Goal: Navigation & Orientation: Find specific page/section

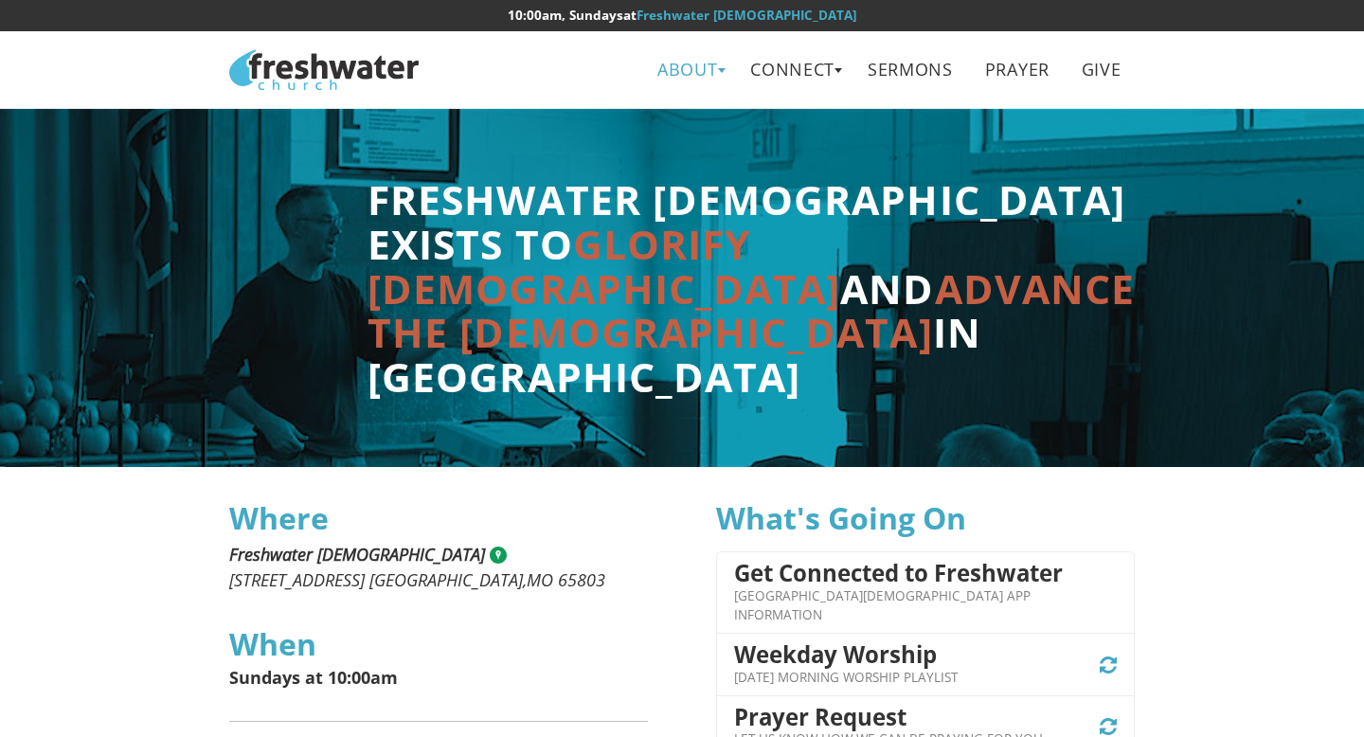
click at [710, 71] on link "About" at bounding box center [688, 69] width 88 height 43
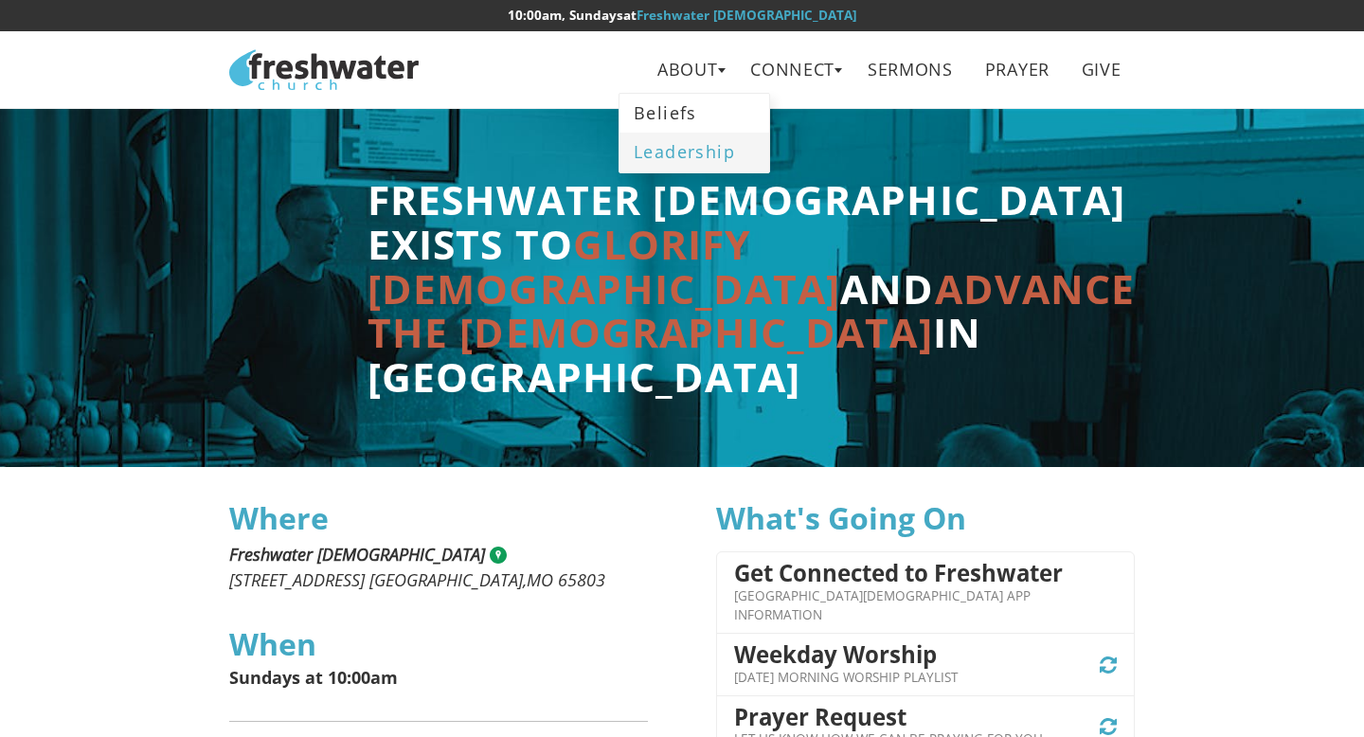
click at [691, 152] on link "Leadership" at bounding box center [694, 152] width 150 height 39
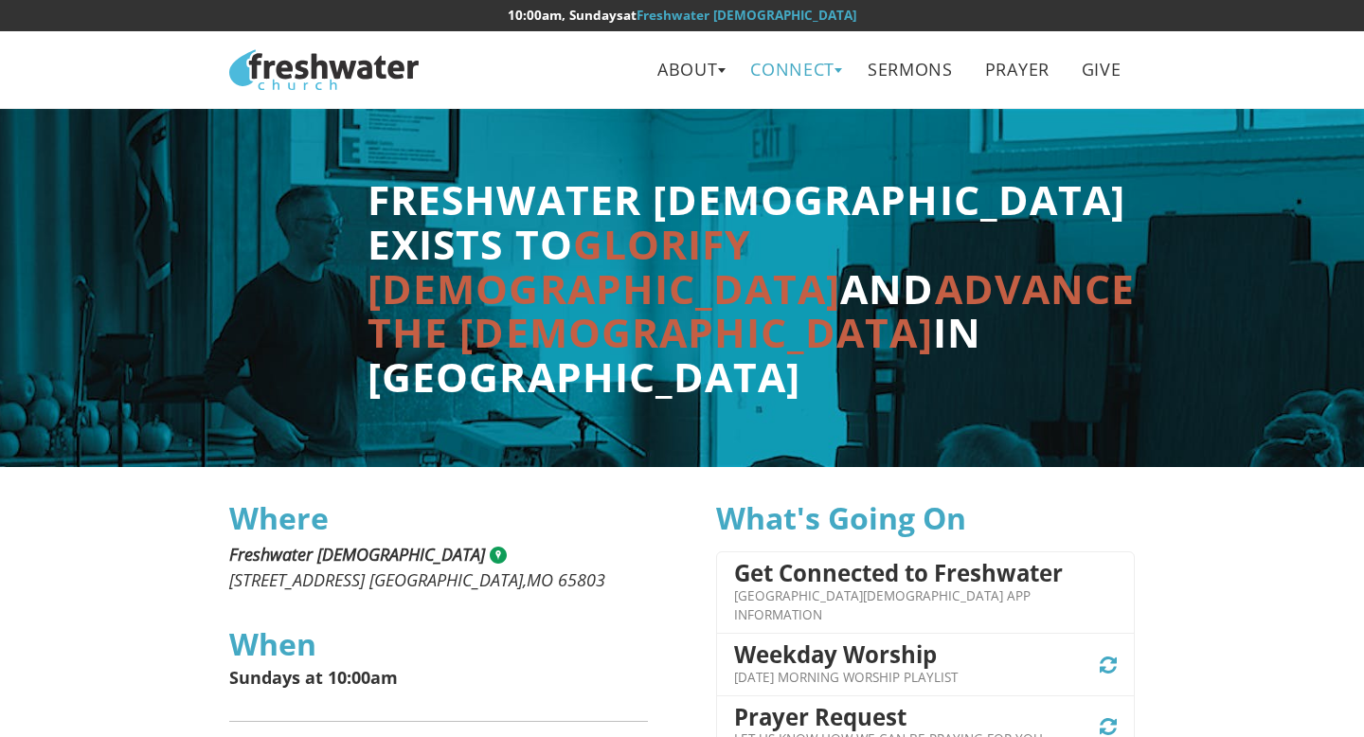
click at [831, 66] on link "Connect" at bounding box center [793, 69] width 113 height 43
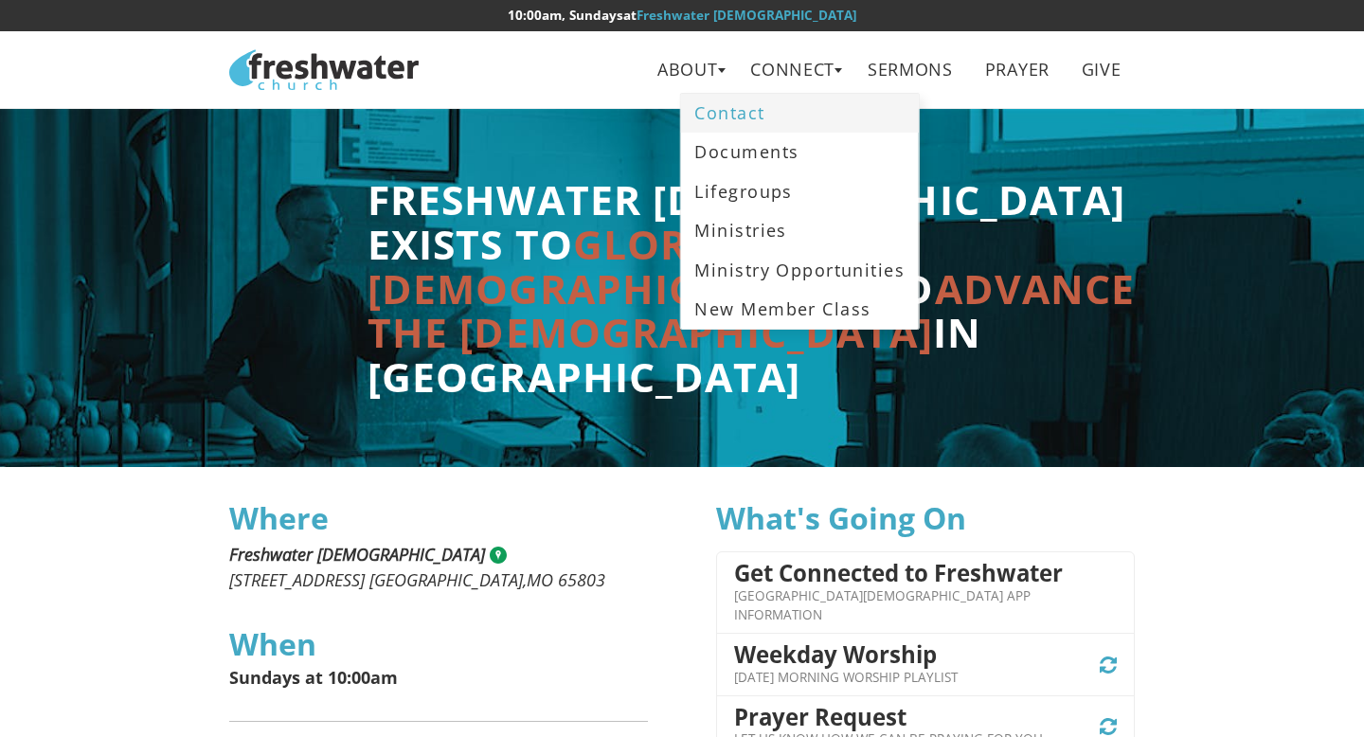
click at [785, 119] on link "Contact" at bounding box center [799, 113] width 237 height 39
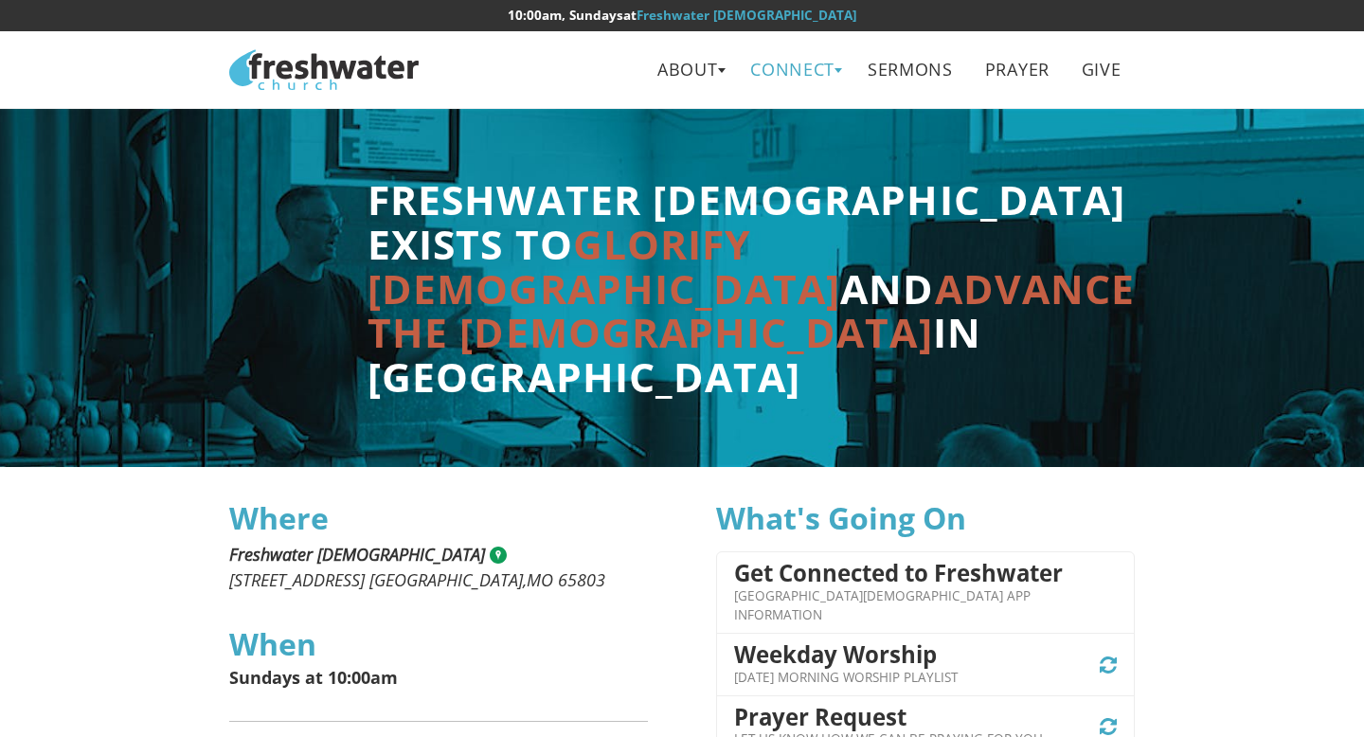
click at [838, 80] on link "Connect" at bounding box center [793, 69] width 113 height 43
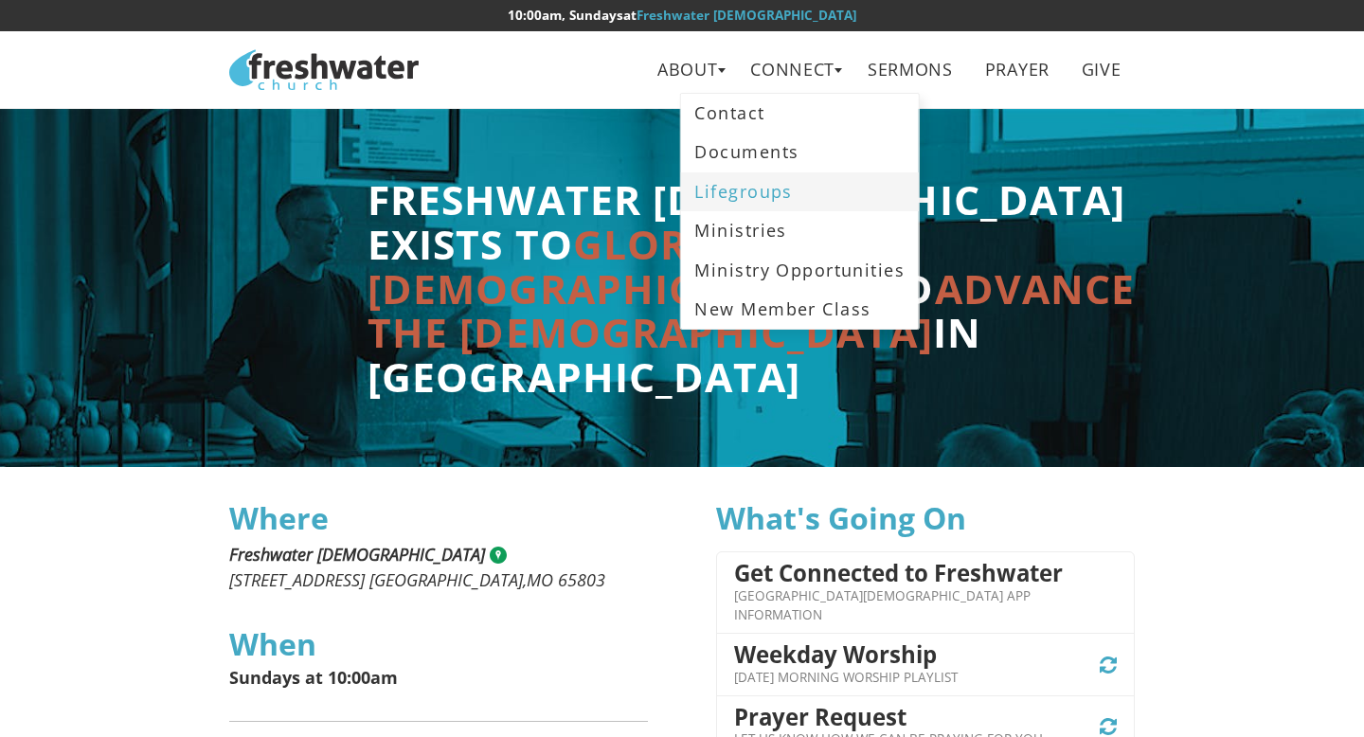
click at [746, 198] on link "Lifegroups" at bounding box center [799, 191] width 237 height 39
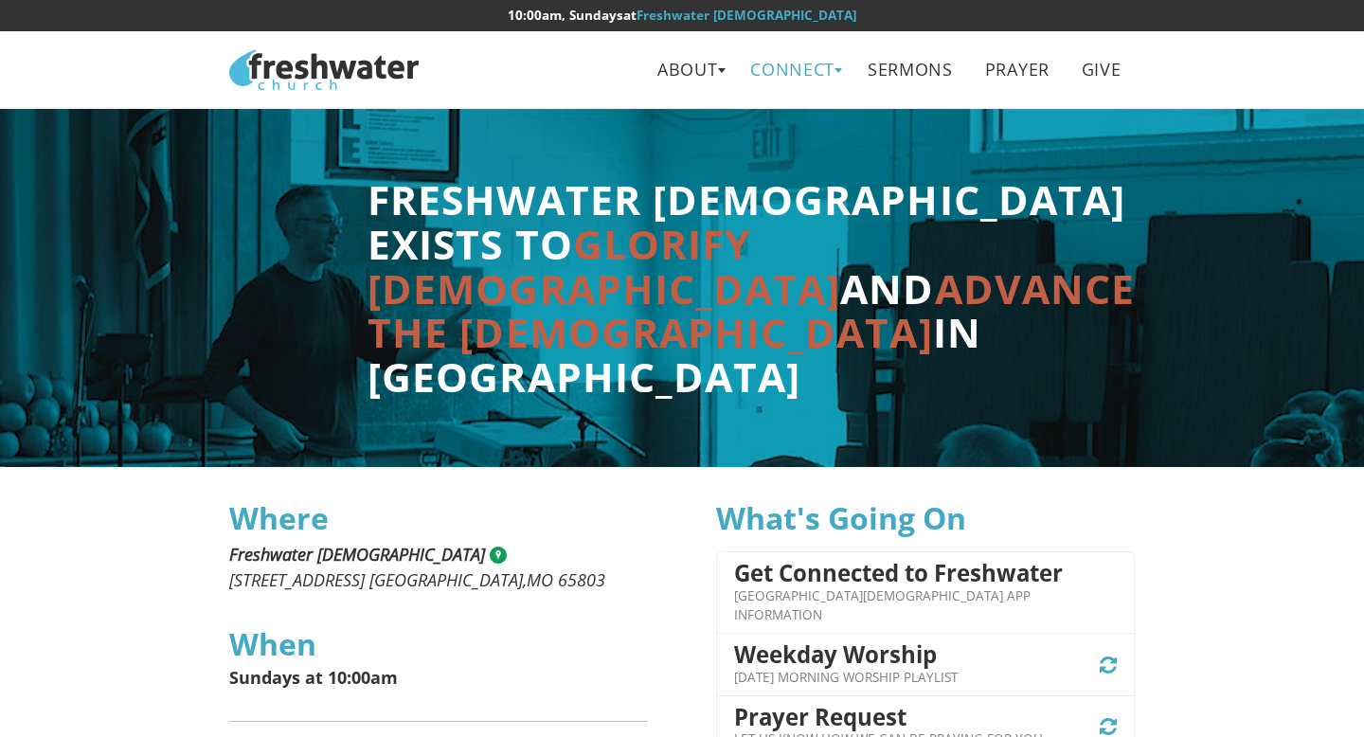
click at [842, 79] on link "Connect" at bounding box center [793, 69] width 113 height 43
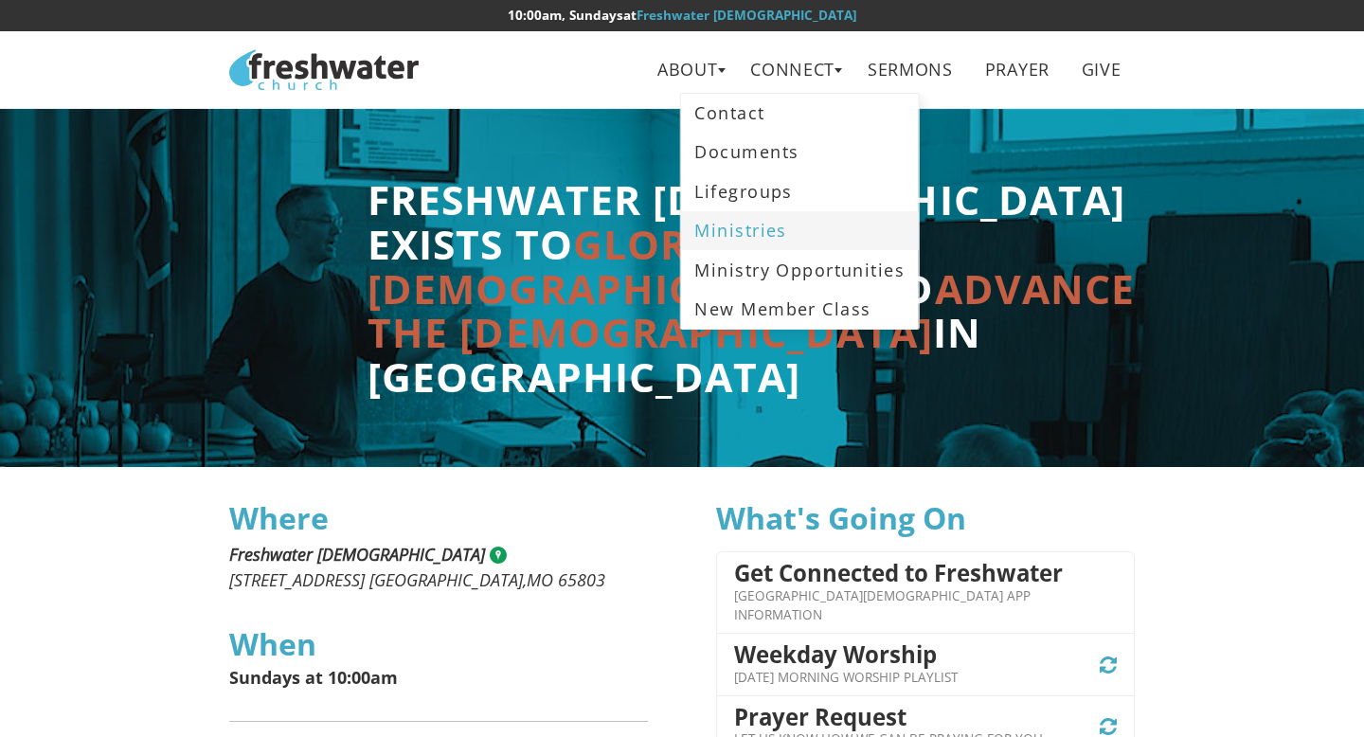
click at [776, 247] on link "Ministries" at bounding box center [799, 230] width 237 height 39
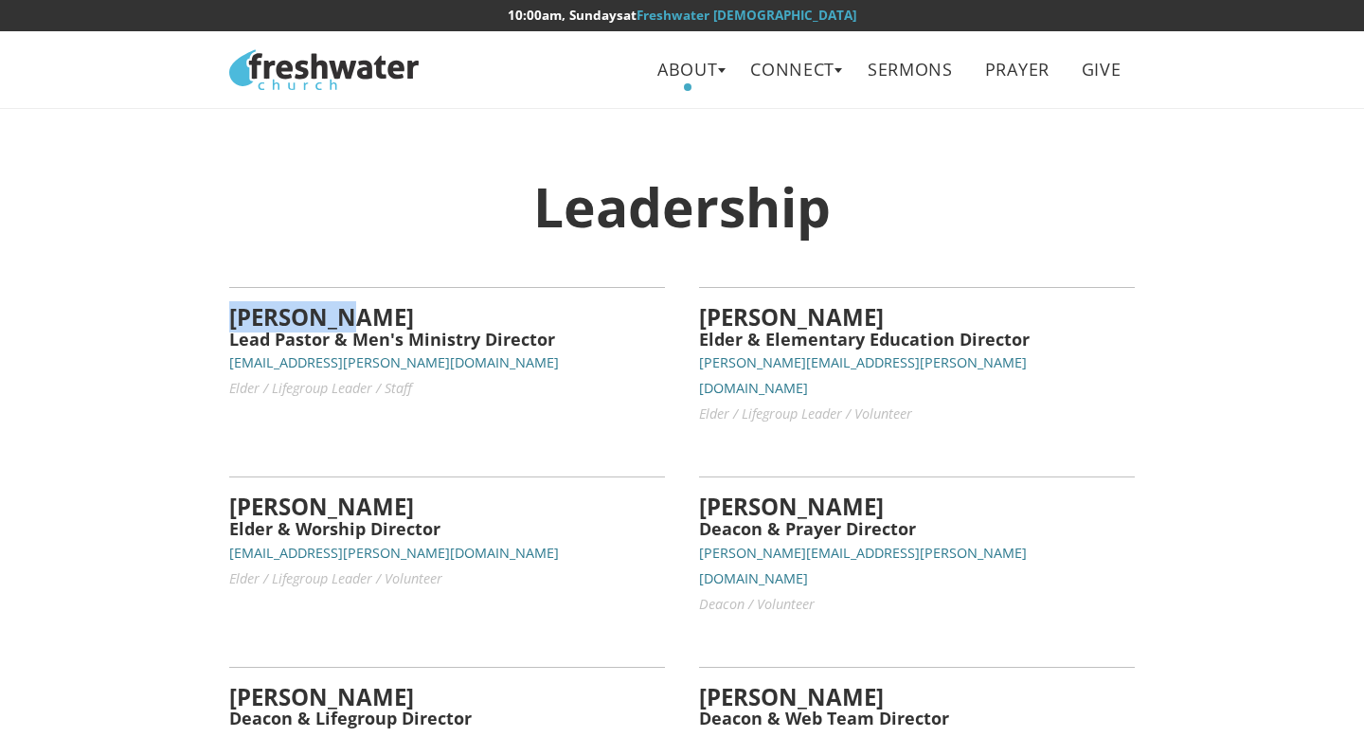
drag, startPoint x: 348, startPoint y: 316, endPoint x: 230, endPoint y: 314, distance: 118.4
click at [230, 314] on h4 "JT Patton" at bounding box center [447, 317] width 436 height 25
copy h4 "JT Patton"
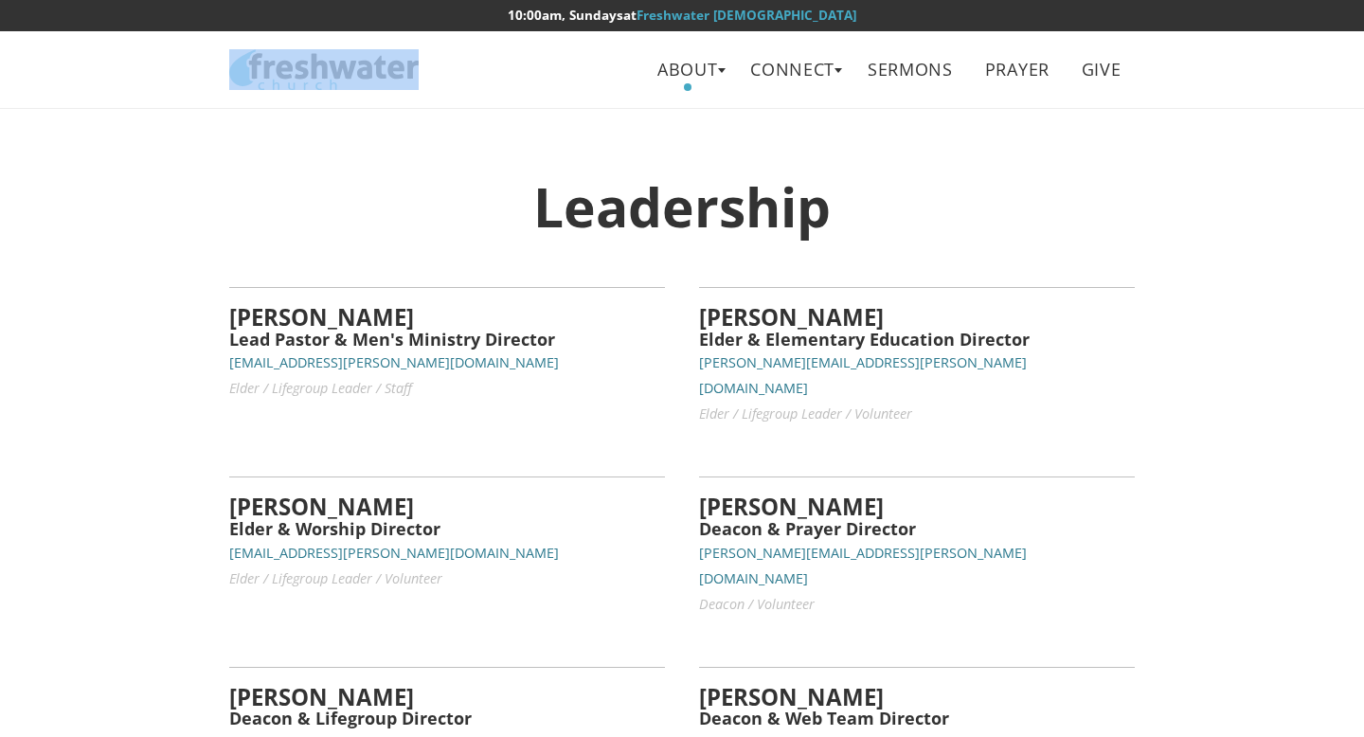
drag, startPoint x: 379, startPoint y: 93, endPoint x: 288, endPoint y: 64, distance: 95.2
click at [288, 64] on h1 "Freshwater [DEMOGRAPHIC_DATA]" at bounding box center [324, 70] width 206 height 58
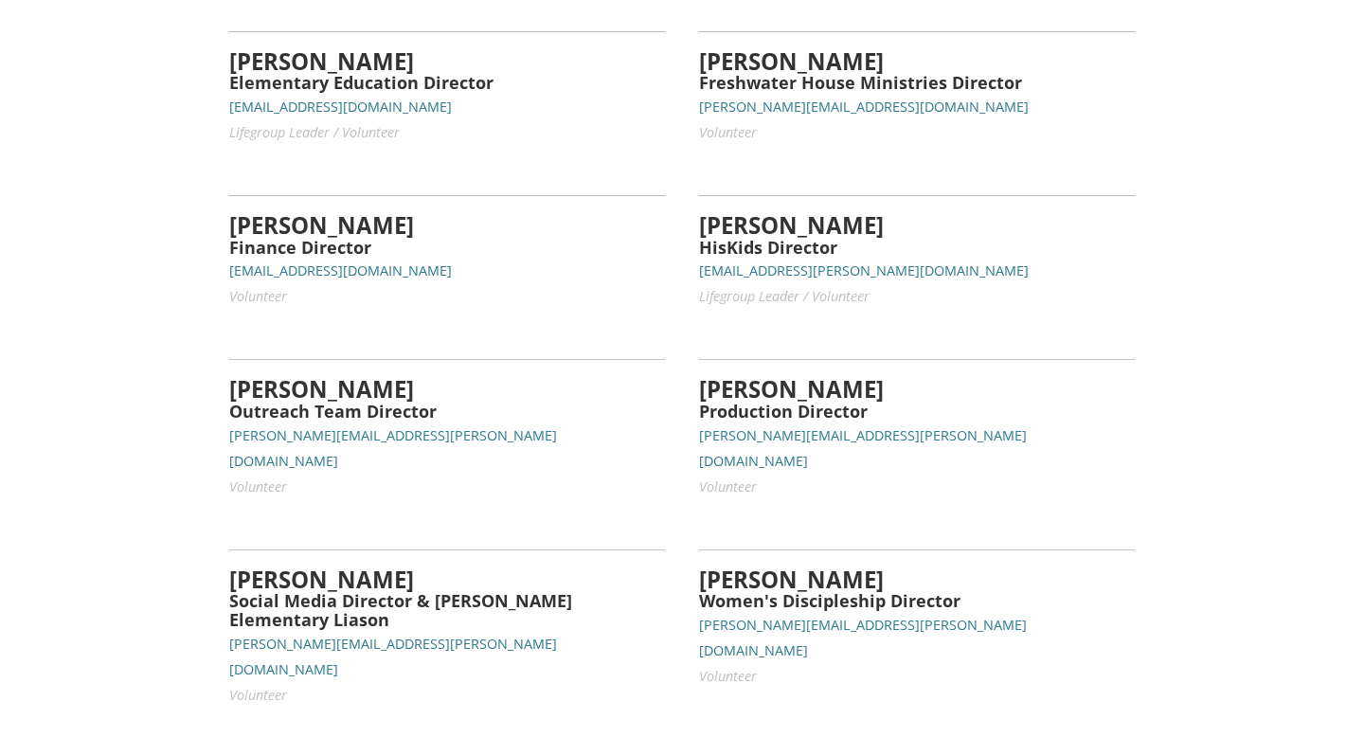
scroll to position [1266, 0]
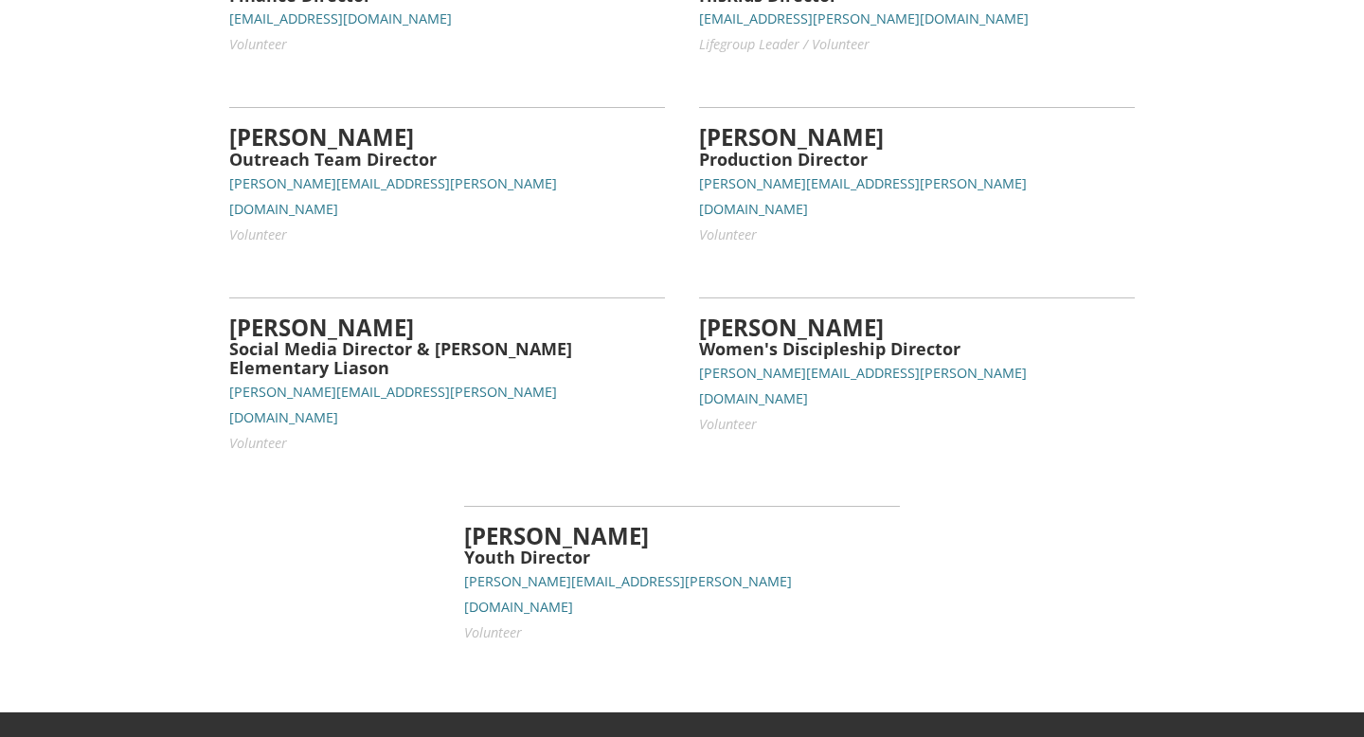
drag, startPoint x: 356, startPoint y: 603, endPoint x: 223, endPoint y: 607, distance: 132.6
copy span "Freshwater [DEMOGRAPHIC_DATA]"
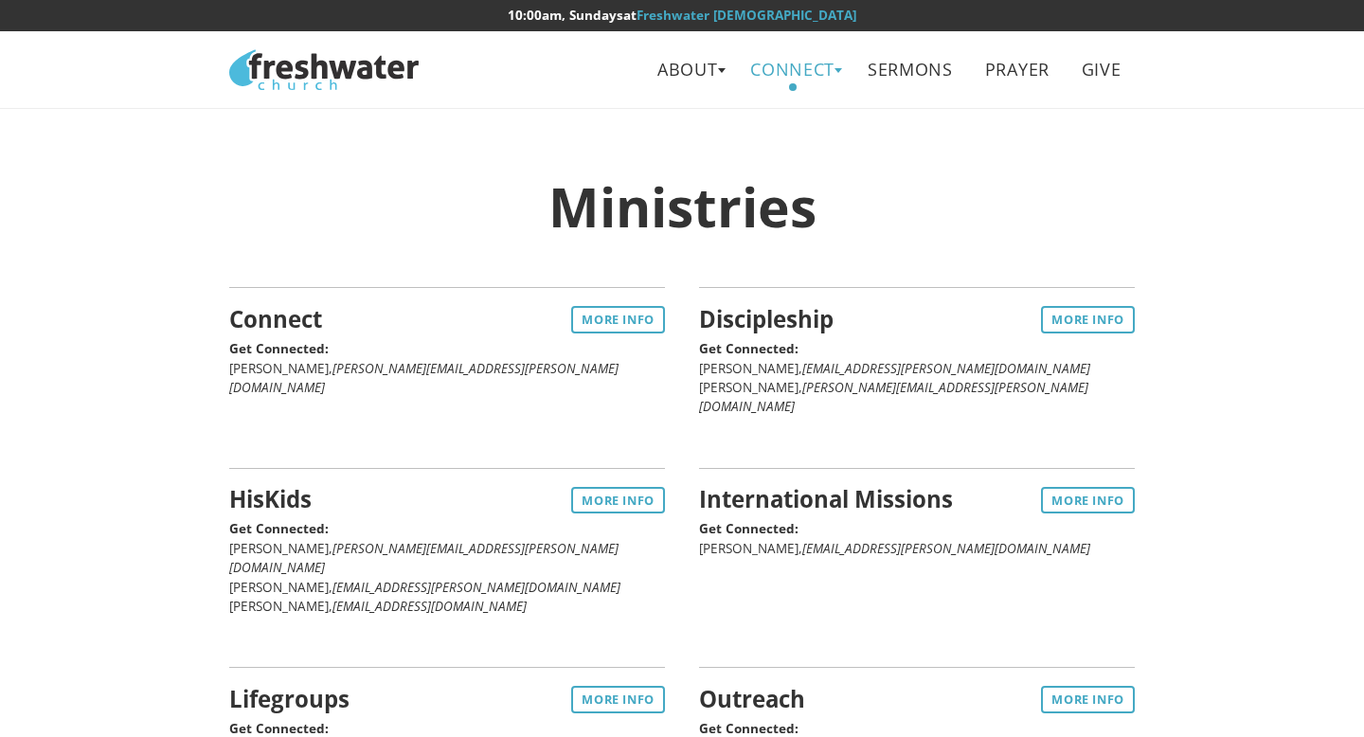
click at [831, 70] on link "Connect" at bounding box center [793, 69] width 113 height 43
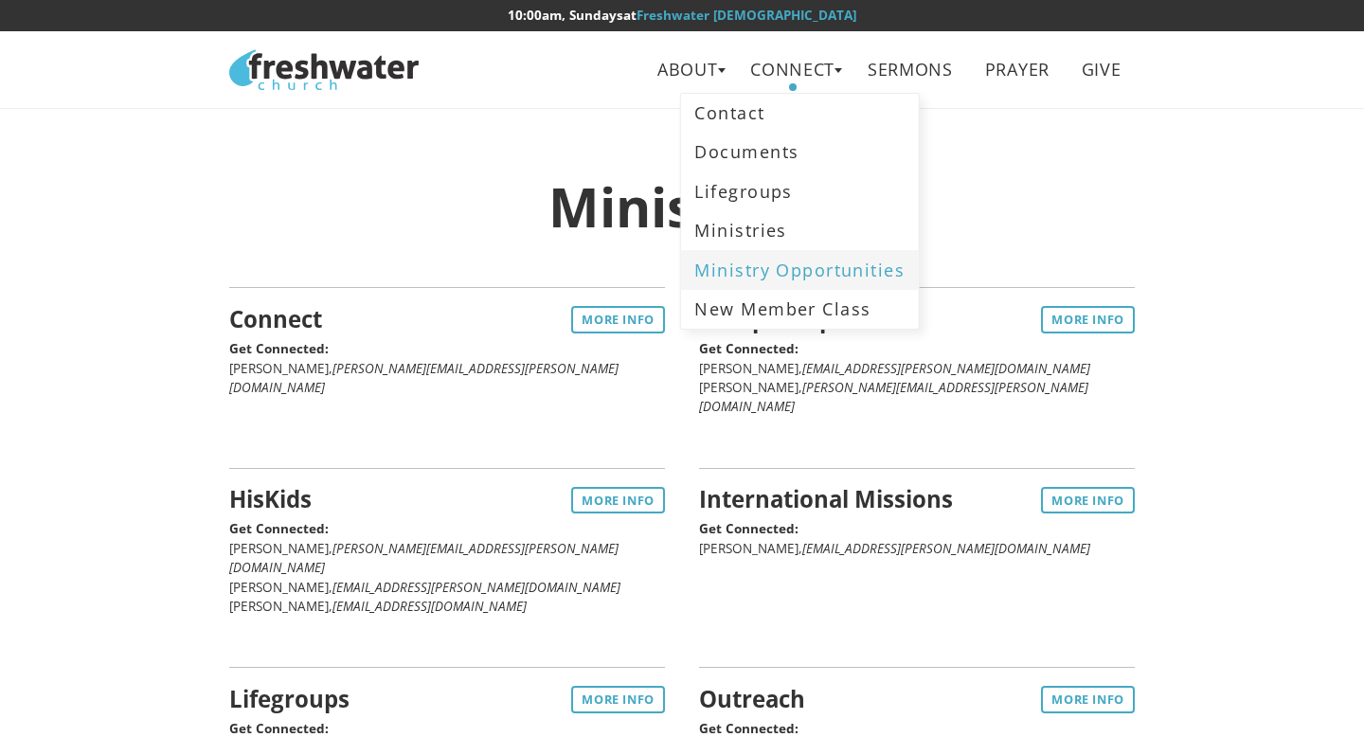
click at [755, 273] on link "Ministry Opportunities" at bounding box center [799, 269] width 237 height 39
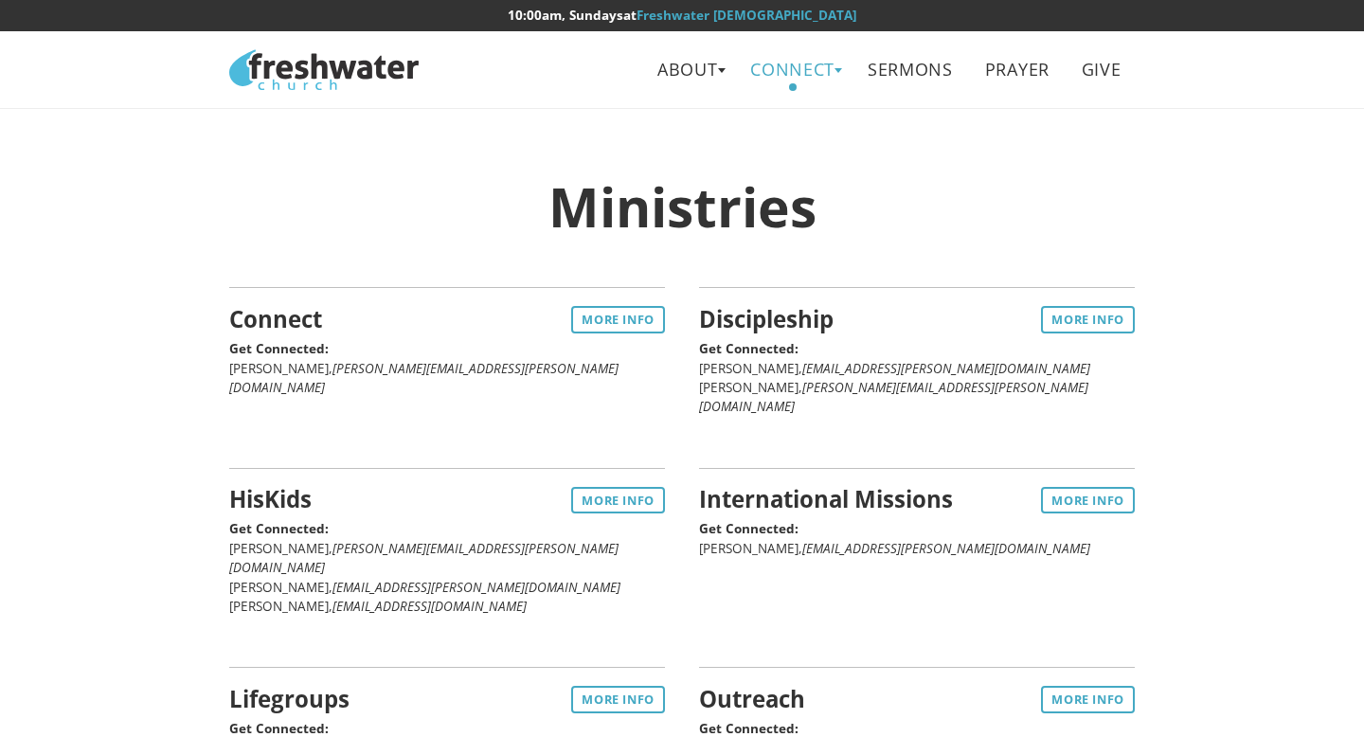
click at [835, 68] on link "Connect" at bounding box center [793, 69] width 113 height 43
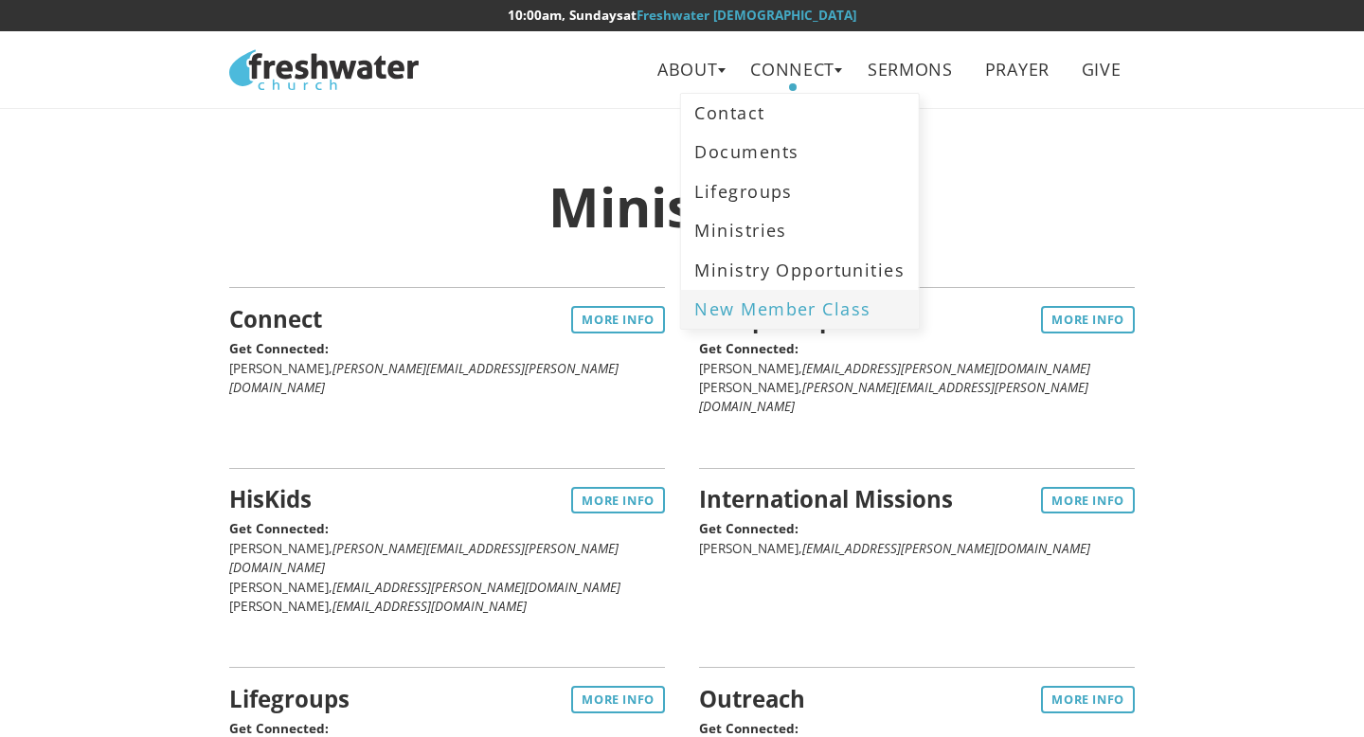
click at [774, 309] on link "New Member Class" at bounding box center [799, 309] width 237 height 39
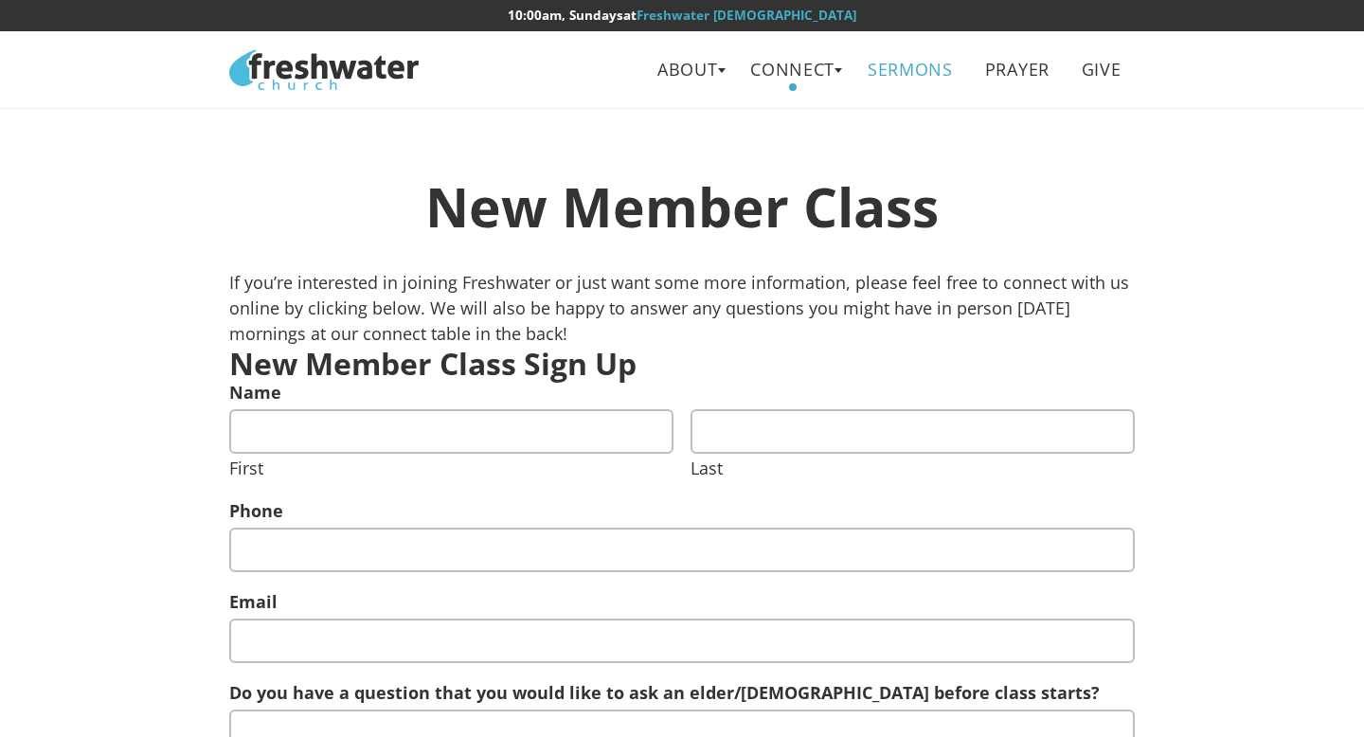
click at [921, 75] on link "Sermons" at bounding box center [909, 69] width 113 height 43
click at [1021, 64] on link "Prayer" at bounding box center [1017, 69] width 92 height 43
click at [1089, 75] on link "Give" at bounding box center [1100, 69] width 67 height 43
